Goal: Navigation & Orientation: Find specific page/section

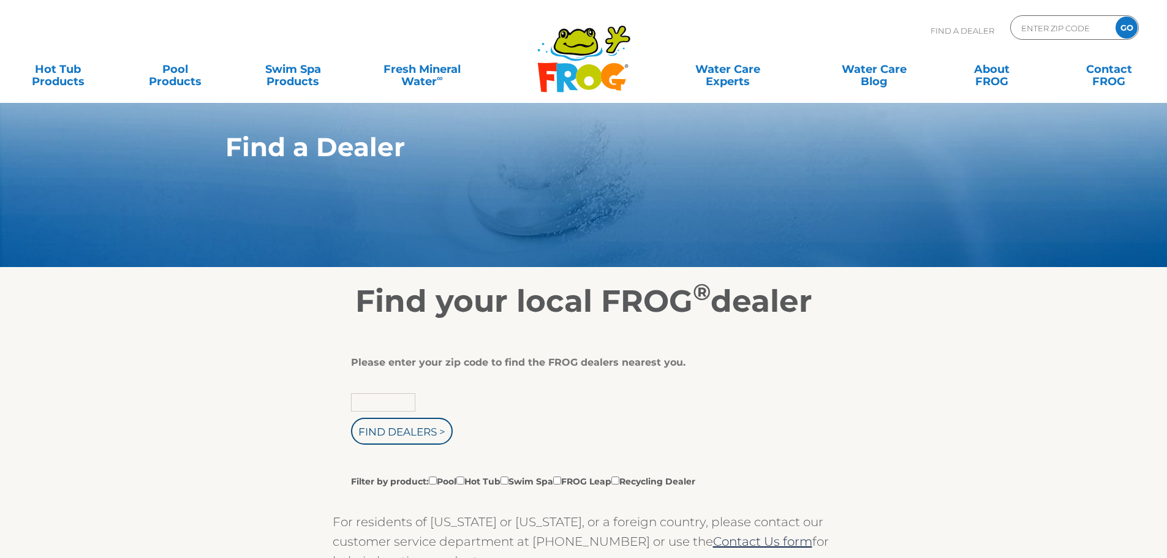
click at [369, 407] on input "text" at bounding box center [383, 402] width 64 height 18
type input "43638"
click at [351, 418] on input "Find Dealers >" at bounding box center [402, 431] width 102 height 27
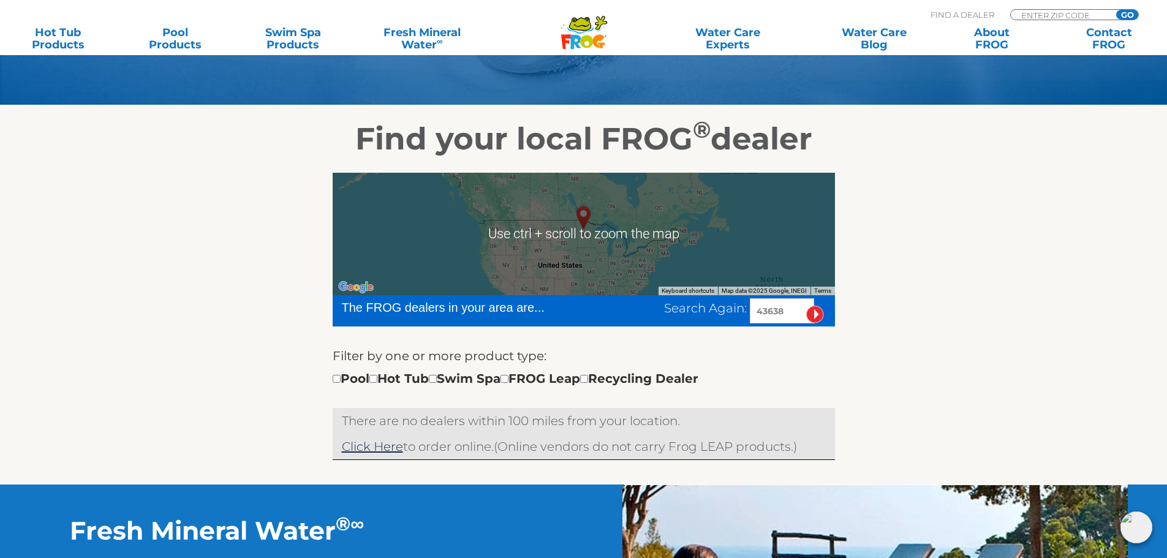
scroll to position [184, 0]
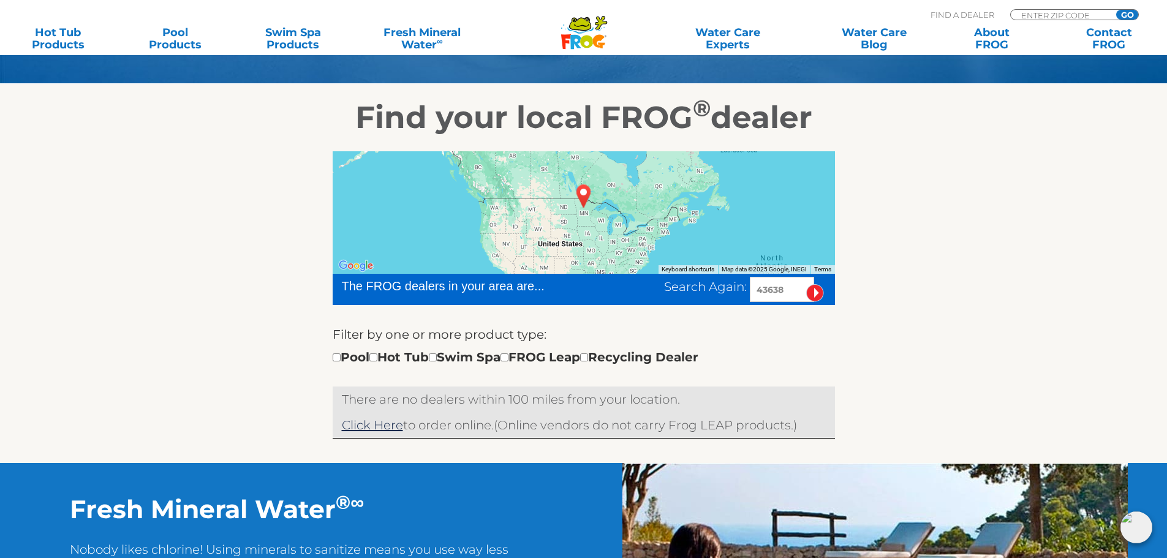
click at [776, 291] on input "43638" at bounding box center [782, 289] width 64 height 25
drag, startPoint x: 786, startPoint y: 287, endPoint x: 775, endPoint y: 287, distance: 11.0
click at [775, 287] on input "43638" at bounding box center [782, 289] width 64 height 25
type input "43683"
click at [806, 284] on input "image" at bounding box center [815, 293] width 18 height 18
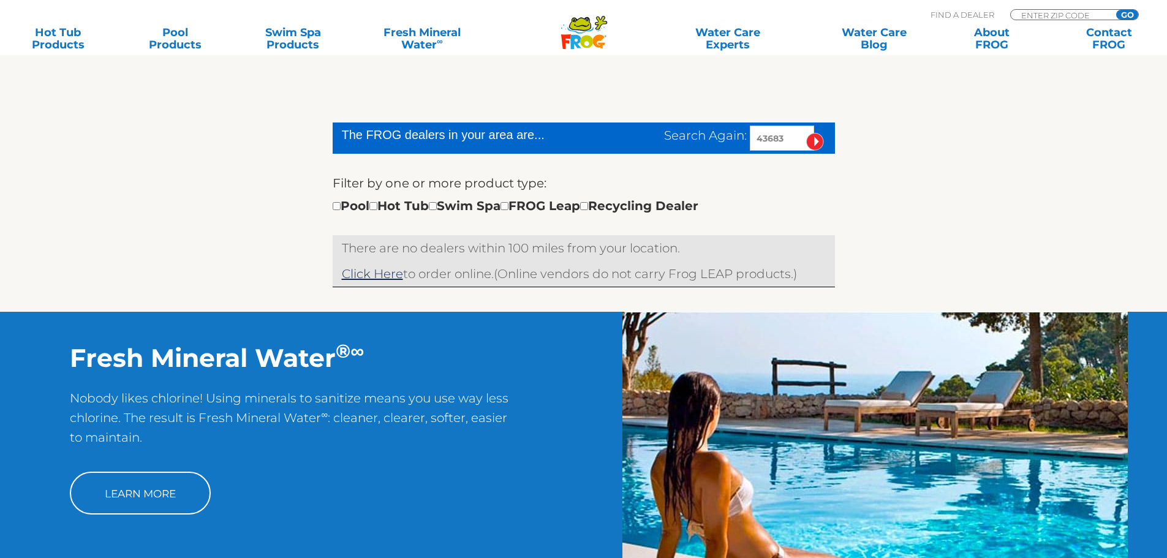
scroll to position [335, 0]
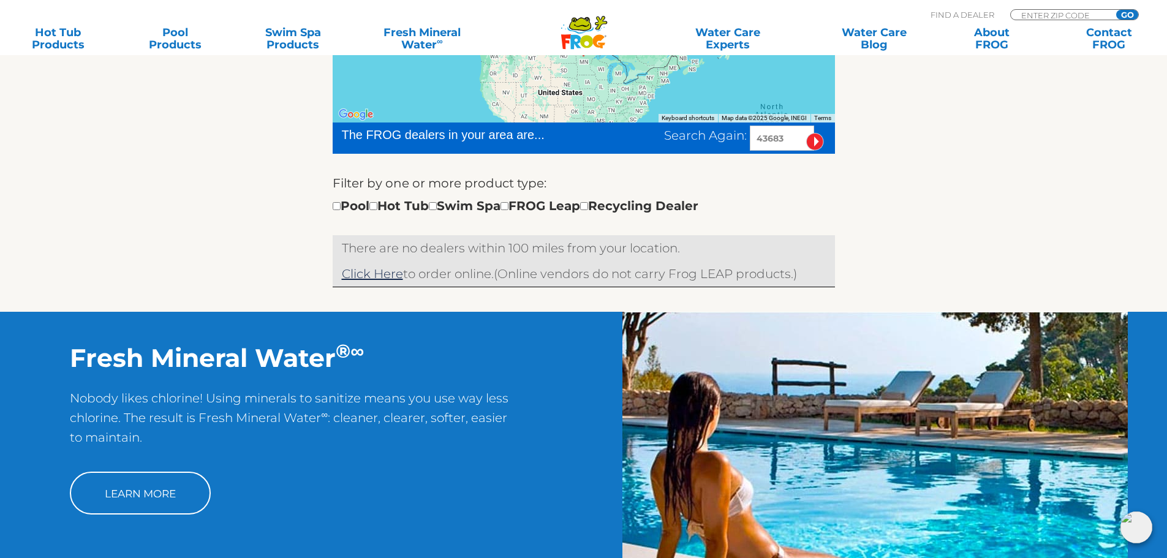
click at [759, 141] on input "43683" at bounding box center [782, 138] width 64 height 25
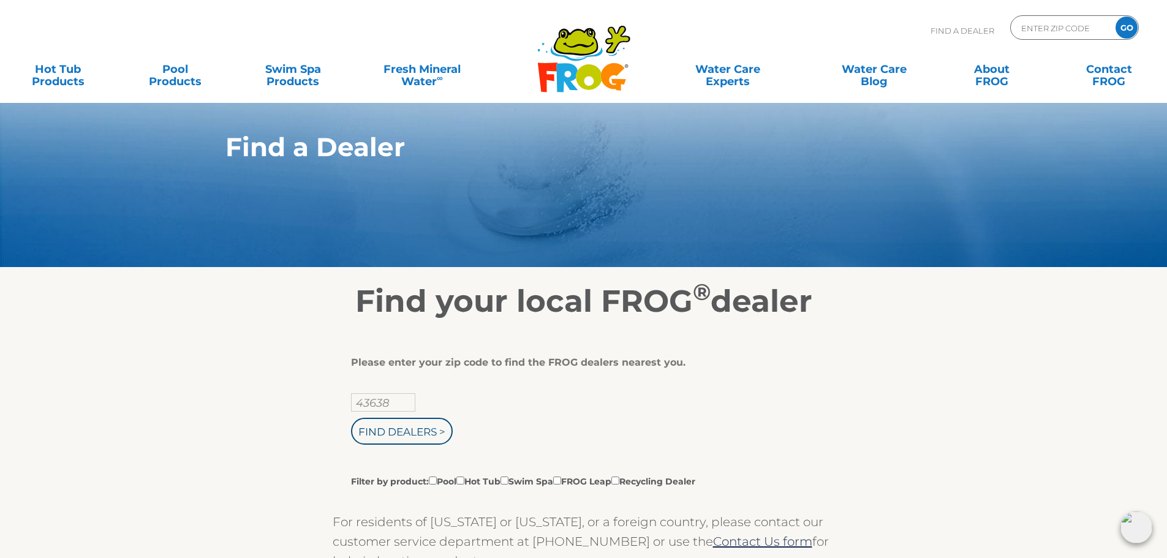
click at [393, 407] on input "43638" at bounding box center [383, 402] width 64 height 18
drag, startPoint x: 365, startPoint y: 402, endPoint x: 440, endPoint y: 395, distance: 75.1
click at [434, 396] on div "43638 Find Dealers > Filter by product: Pool Hot Tub Swim Spa FROG Leap Recycli…" at bounding box center [579, 440] width 456 height 94
type input "46368"
click at [351, 418] on input "Find Dealers >" at bounding box center [402, 431] width 102 height 27
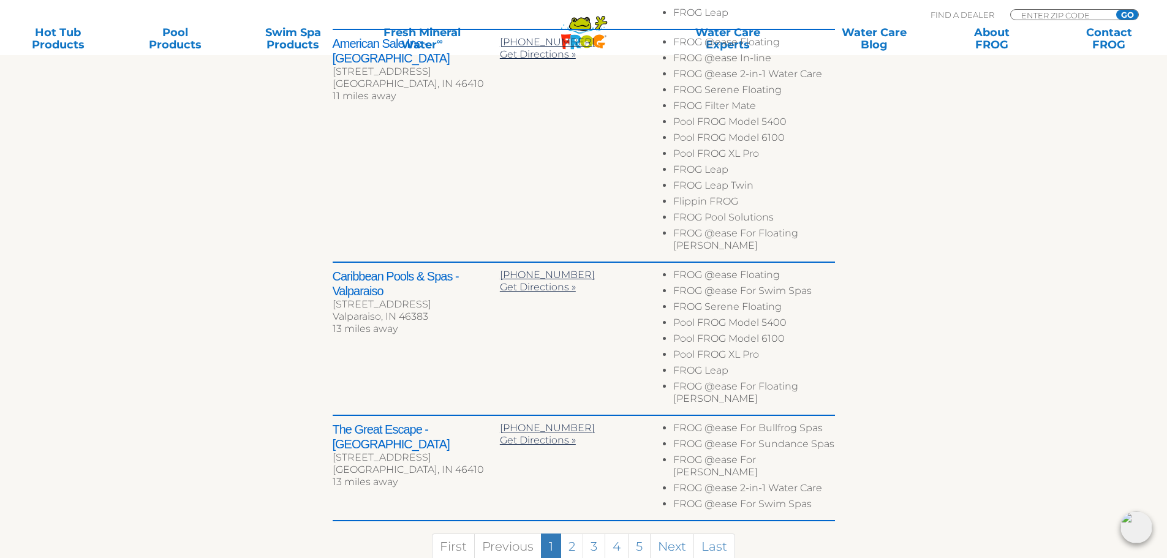
scroll to position [796, 0]
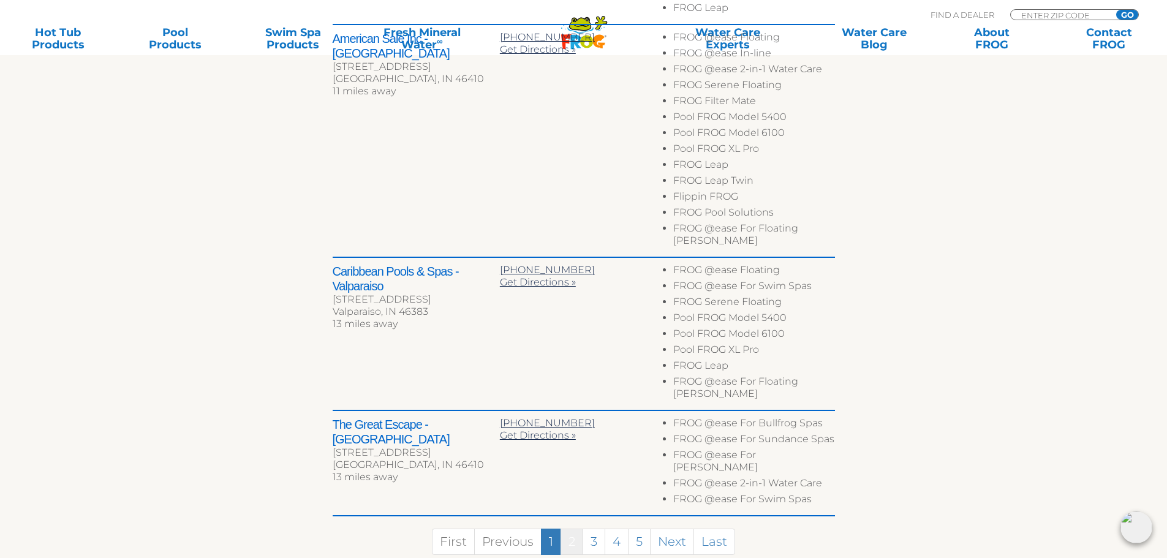
click at [570, 529] on link "2" at bounding box center [571, 542] width 23 height 26
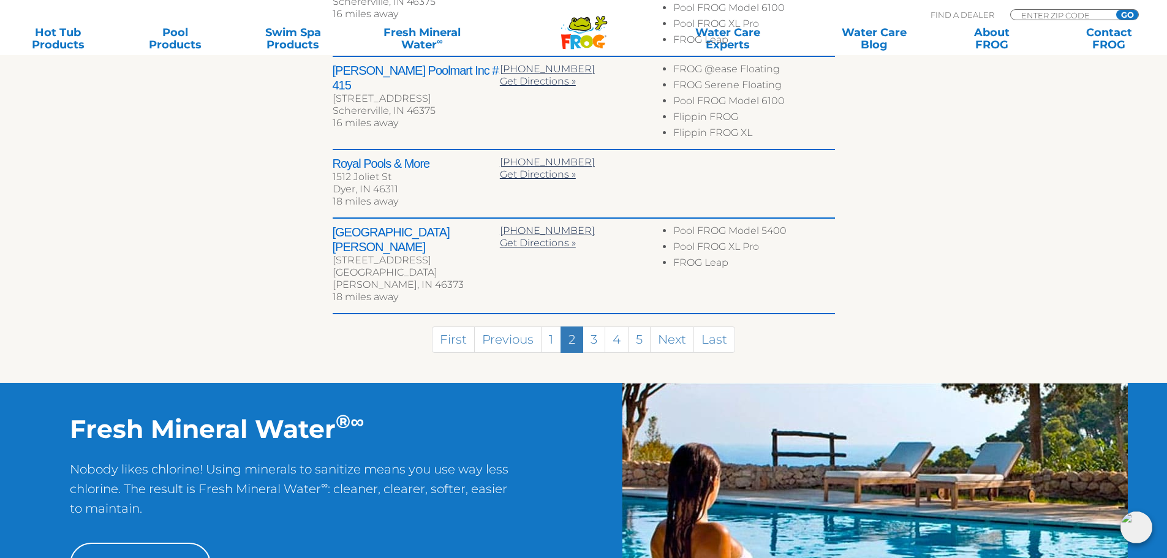
scroll to position [604, 0]
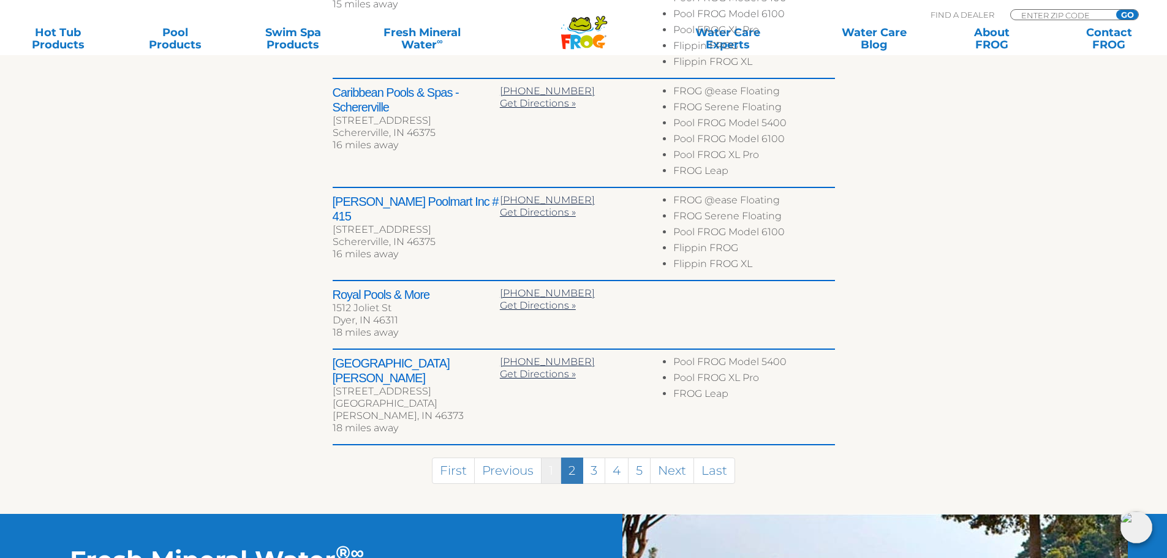
click at [554, 458] on link "1" at bounding box center [551, 471] width 20 height 26
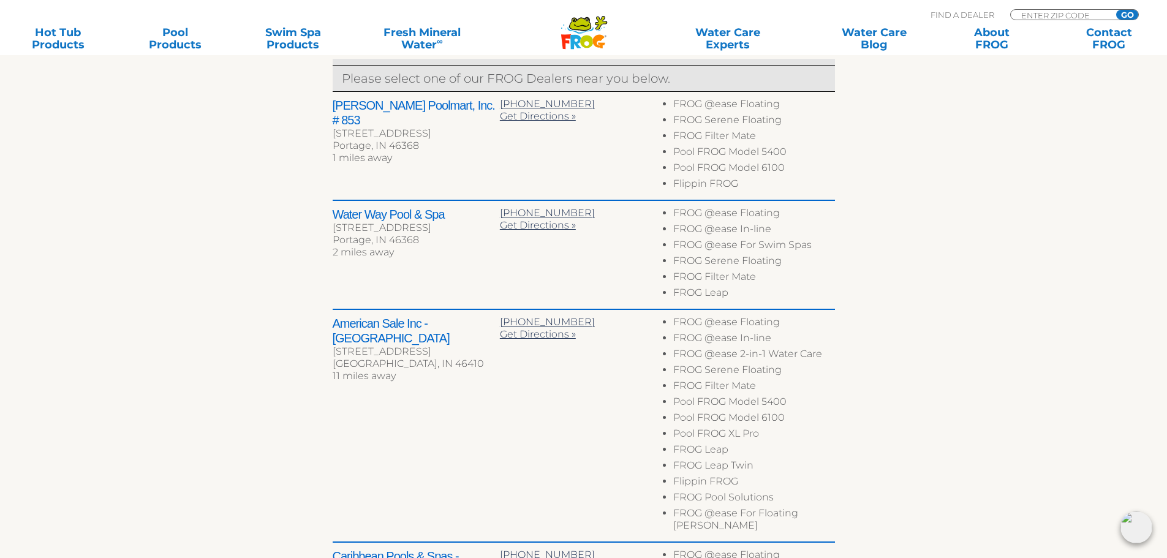
scroll to position [490, 0]
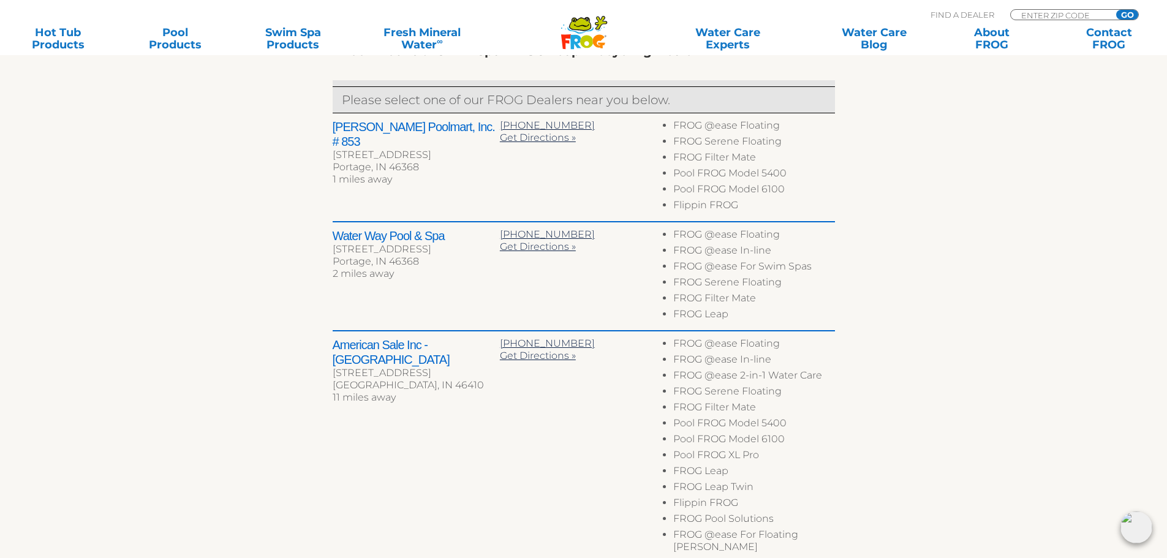
click at [399, 235] on h2 "Water Way Pool & Spa" at bounding box center [416, 235] width 167 height 15
click at [720, 302] on li "FROG Filter Mate" at bounding box center [753, 300] width 161 height 16
click at [718, 318] on li "FROG Leap" at bounding box center [753, 316] width 161 height 16
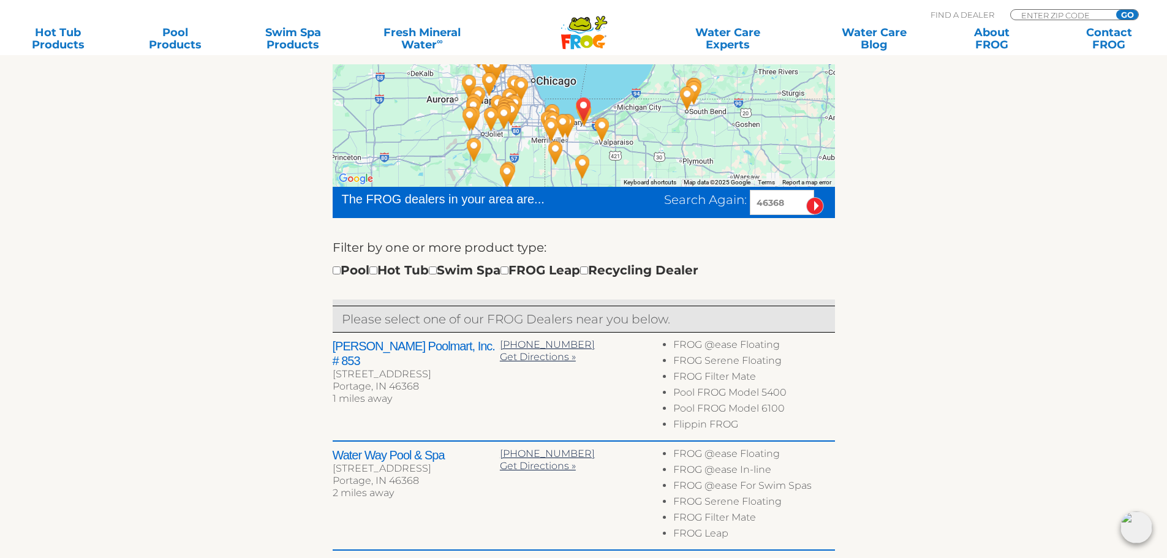
scroll to position [245, 0]
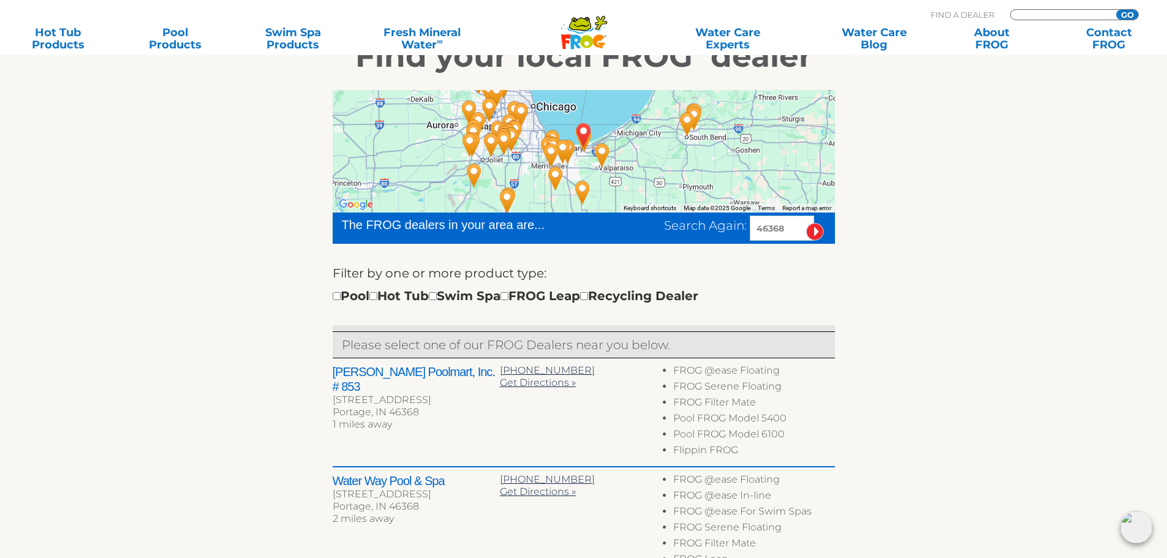
click at [1058, 15] on input "Zip Code Form" at bounding box center [1061, 15] width 83 height 10
paste input "17402"
type input "17402"
click at [1116, 10] on input "GO" at bounding box center [1127, 15] width 22 height 10
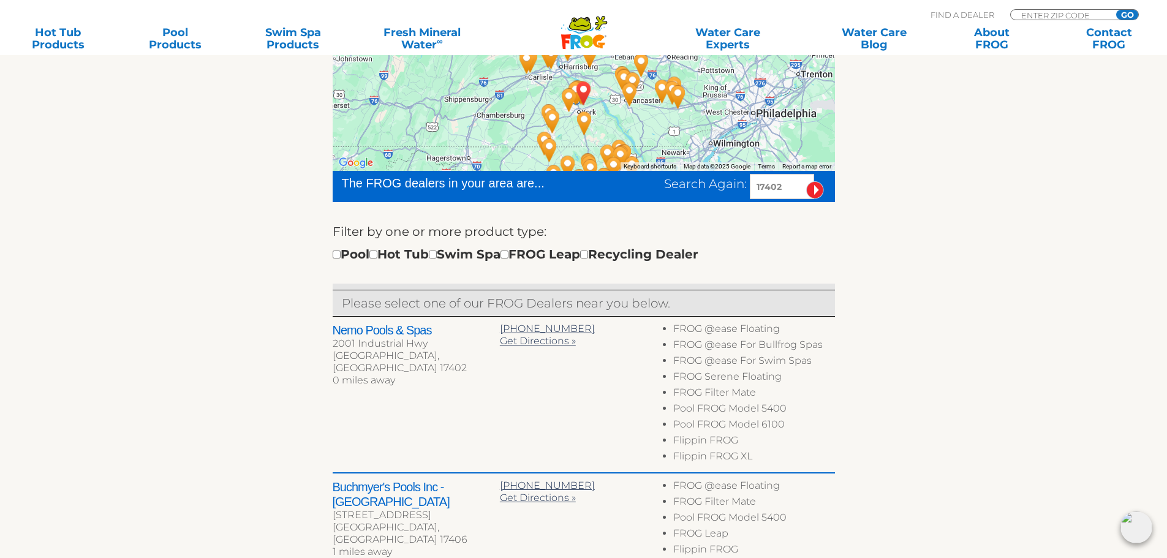
scroll to position [306, 0]
